Goal: Check status

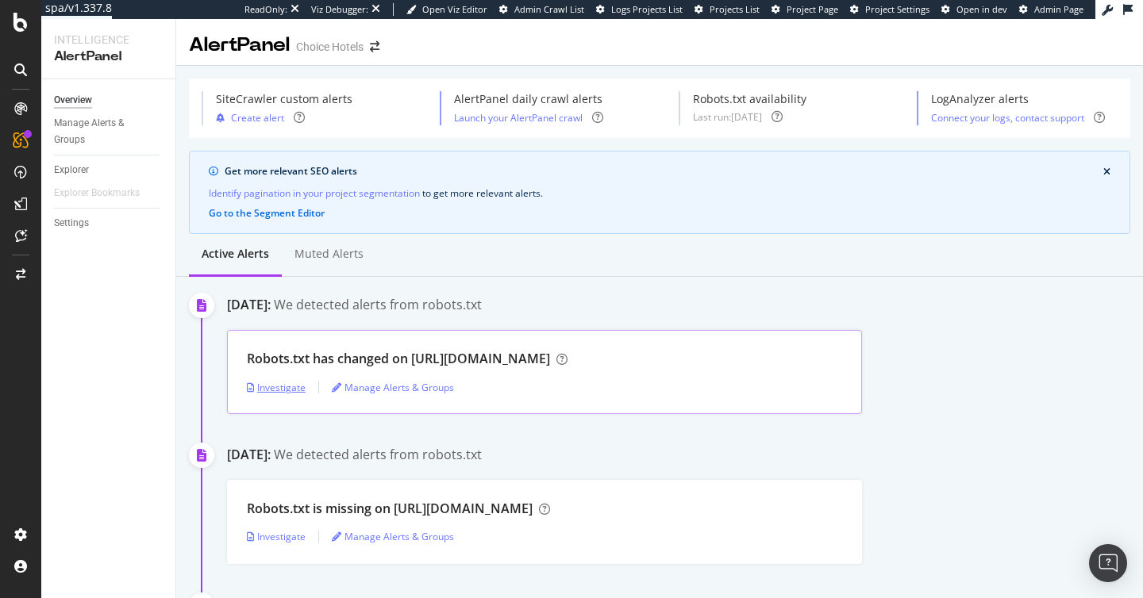
click at [282, 387] on div "Investigate" at bounding box center [276, 387] width 59 height 13
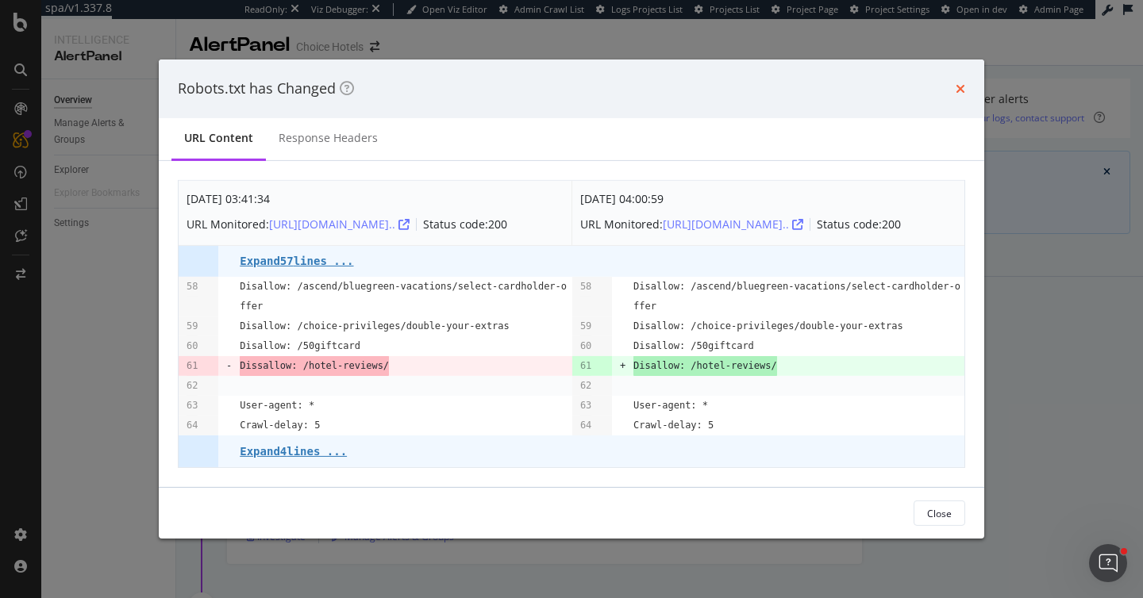
click at [962, 83] on icon "times" at bounding box center [961, 89] width 10 height 13
